Goal: Task Accomplishment & Management: Manage account settings

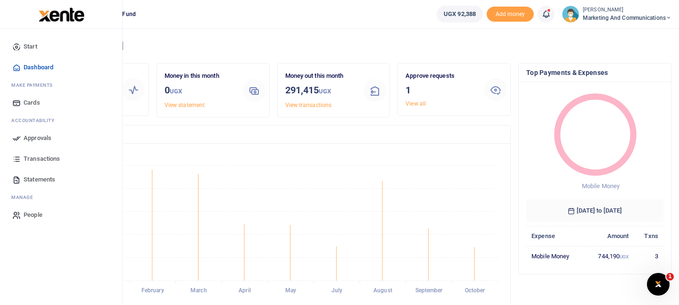
click at [40, 139] on span "Approvals" at bounding box center [38, 137] width 28 height 9
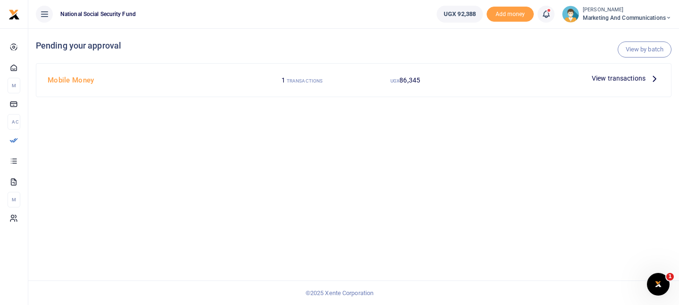
click at [625, 78] on span "View transactions" at bounding box center [619, 78] width 54 height 10
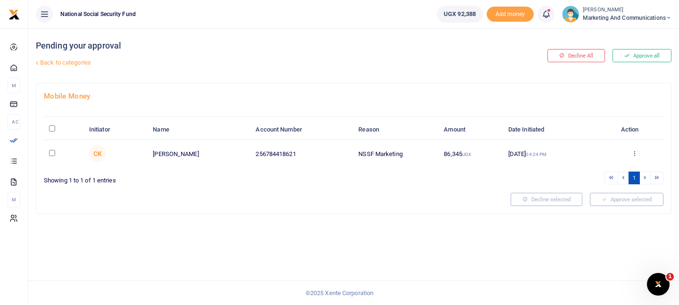
click at [633, 153] on icon at bounding box center [634, 153] width 6 height 7
click at [606, 166] on link "Approve" at bounding box center [600, 169] width 75 height 13
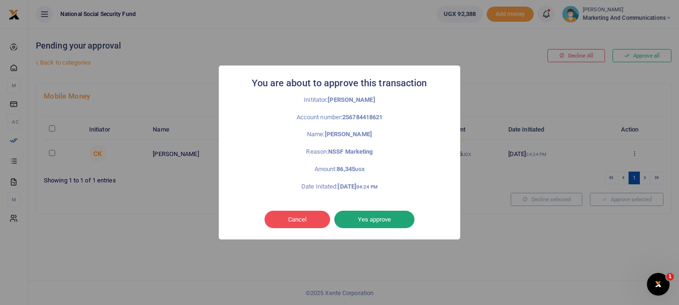
click at [383, 221] on button "Yes approve" at bounding box center [374, 220] width 80 height 18
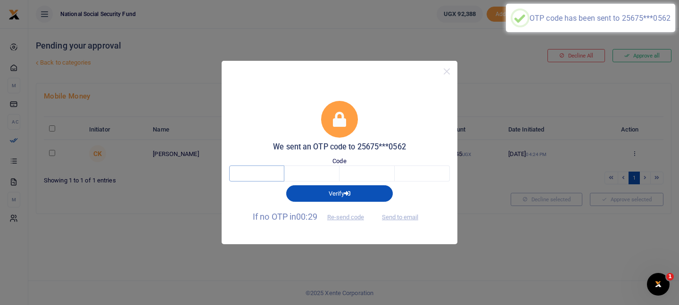
click at [270, 174] on input "text" at bounding box center [256, 174] width 55 height 16
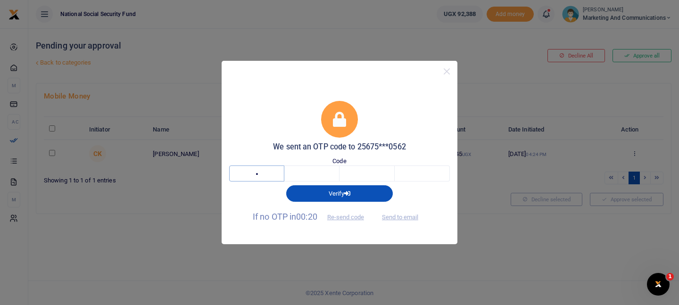
type input "2"
type input "0"
type input "3"
type input "6"
